Goal: Task Accomplishment & Management: Understand process/instructions

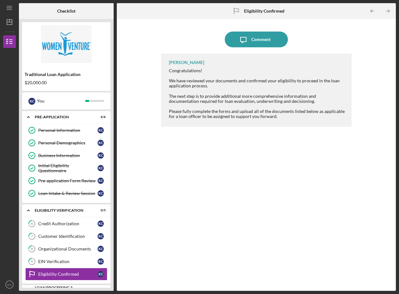
scroll to position [42, 0]
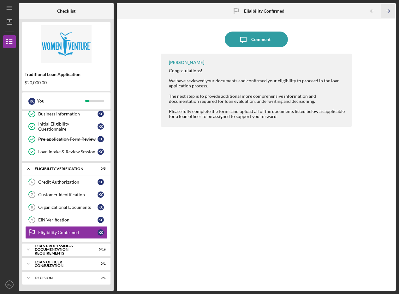
click at [389, 10] on icon "Icon/Table Pagination Arrow" at bounding box center [388, 11] width 14 height 14
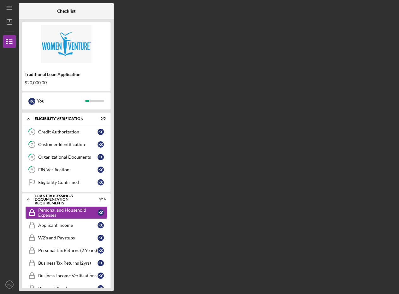
scroll to position [105, 0]
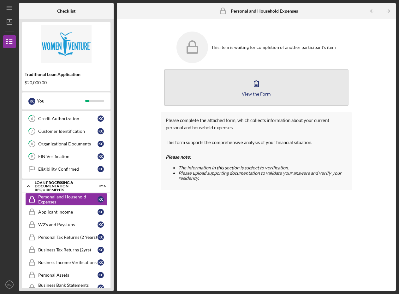
click at [254, 97] on button "View the Form Form" at bounding box center [256, 87] width 185 height 36
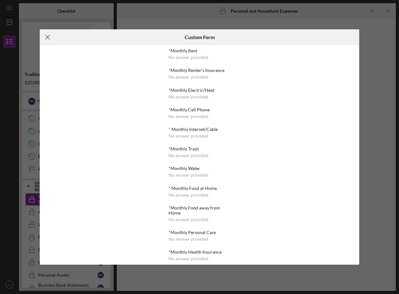
click at [49, 36] on line at bounding box center [48, 37] width 4 height 4
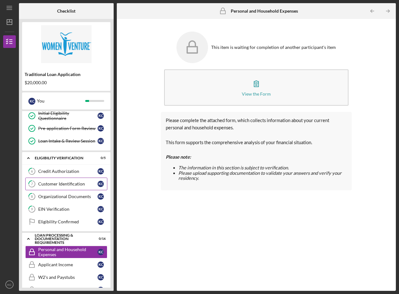
scroll to position [78, 0]
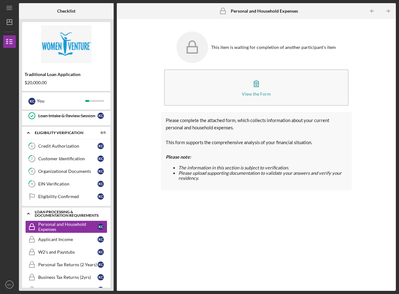
click at [32, 213] on icon "Icon/Expander" at bounding box center [28, 213] width 13 height 13
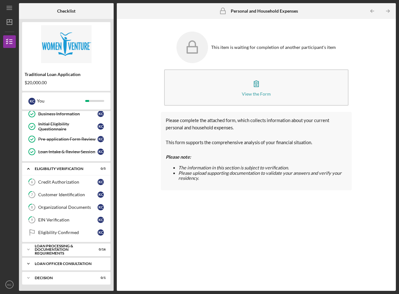
click at [30, 263] on icon "Icon/Expander" at bounding box center [28, 263] width 13 height 13
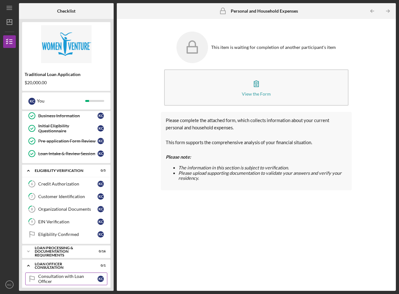
scroll to position [58, 0]
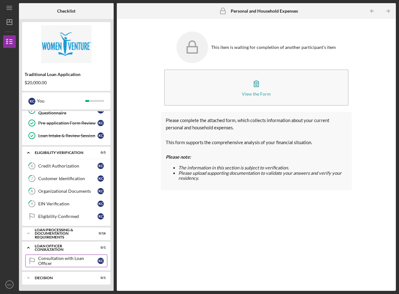
click at [52, 263] on div "Consultation with Loan Officer" at bounding box center [67, 261] width 59 height 10
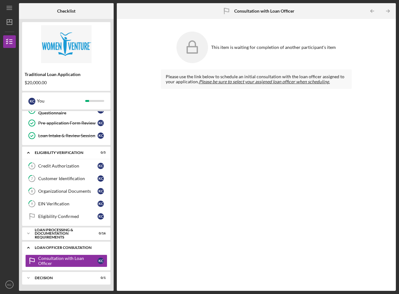
click at [28, 249] on icon "Icon/Expander" at bounding box center [28, 247] width 13 height 13
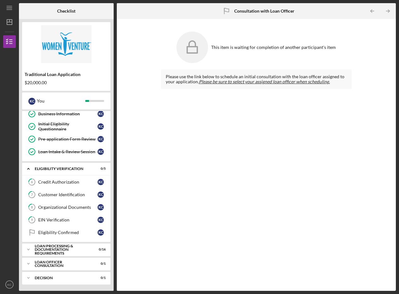
scroll to position [42, 0]
click at [26, 248] on icon "Icon/Expander" at bounding box center [28, 249] width 13 height 13
